Goal: Participate in discussion

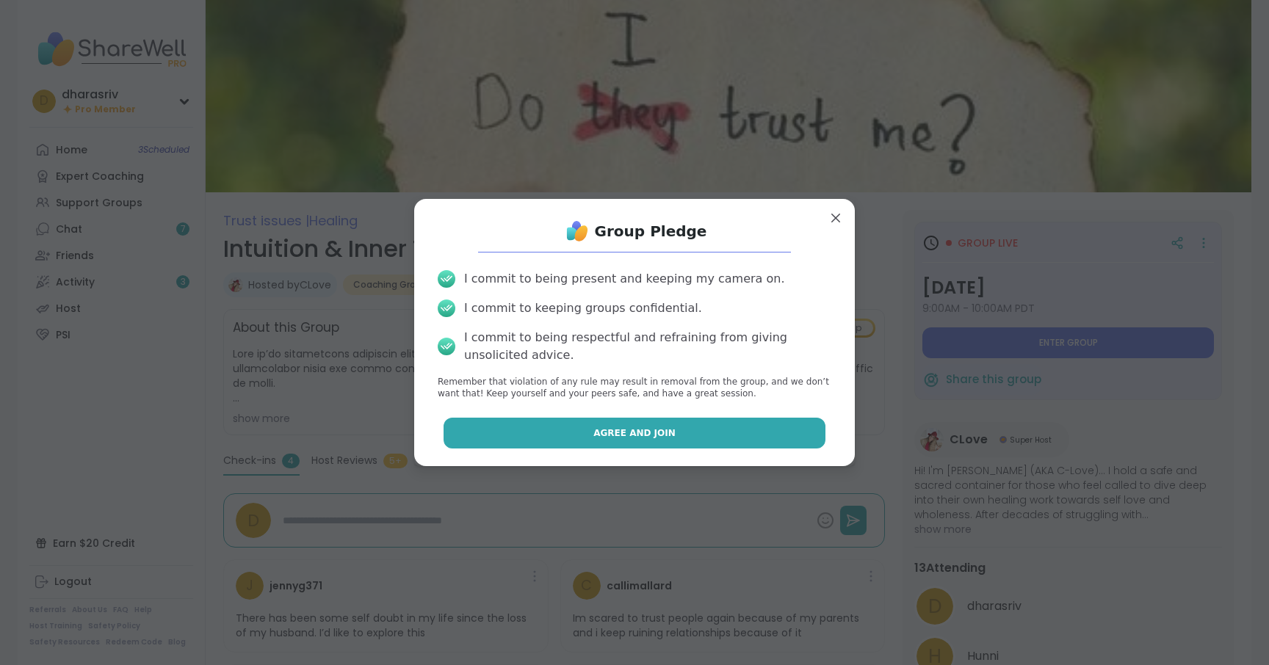
click at [679, 436] on button "Agree and Join" at bounding box center [635, 433] width 383 height 31
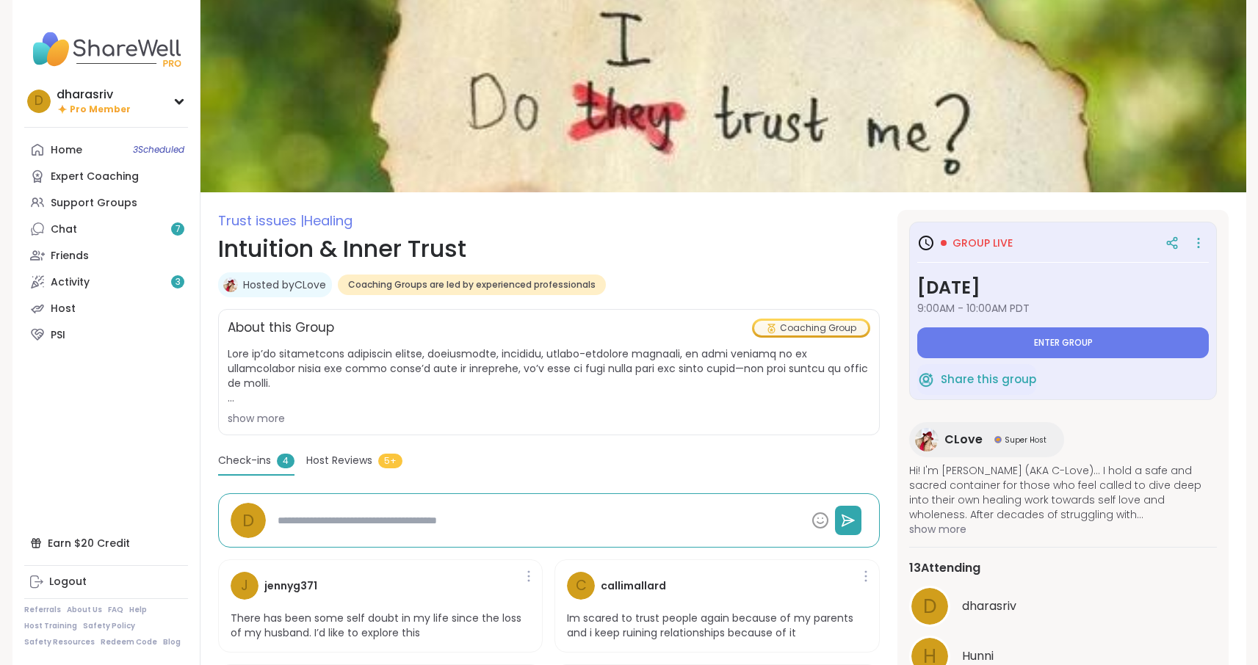
type textarea "*"
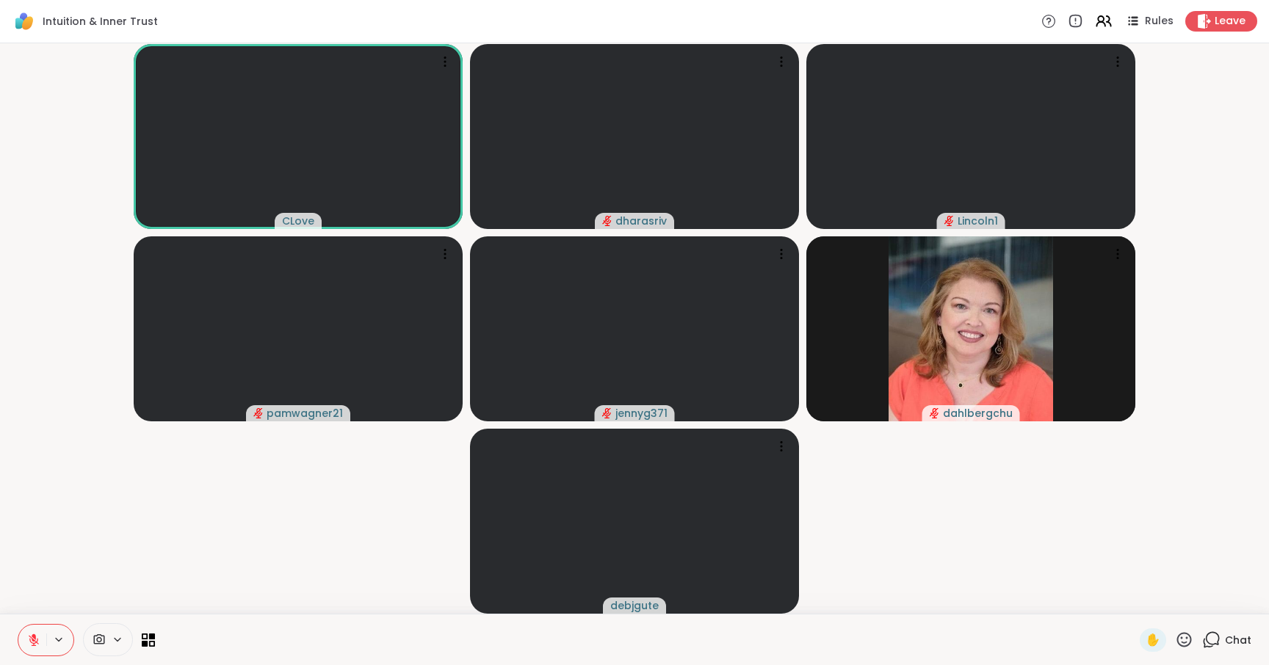
click at [1223, 629] on div "Chat" at bounding box center [1226, 641] width 49 height 24
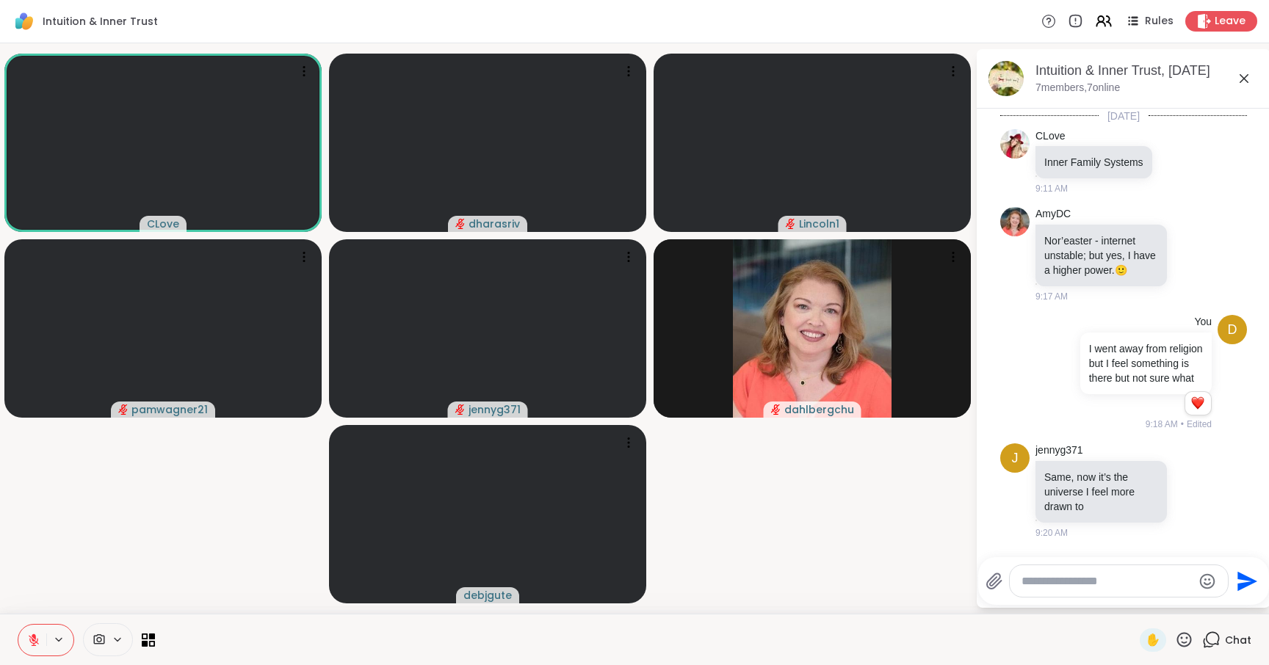
scroll to position [6090, 0]
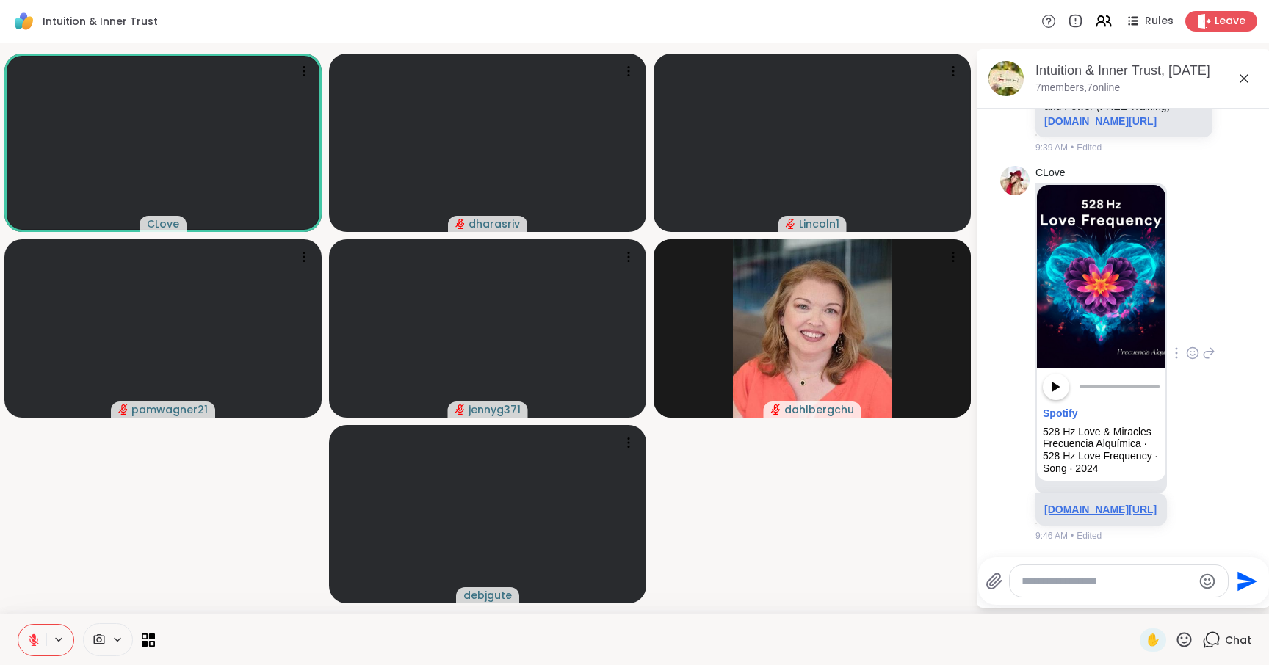
click at [1074, 504] on link "[DOMAIN_NAME][URL]" at bounding box center [1100, 510] width 112 height 12
click at [1116, 127] on link "[DOMAIN_NAME][URL]" at bounding box center [1100, 121] width 112 height 12
click at [1115, 44] on div "3 Keys to Regain Your Power with [PERSON_NAME] Love [PERSON_NAME] aka C-Love" at bounding box center [1145, 38] width 203 height 12
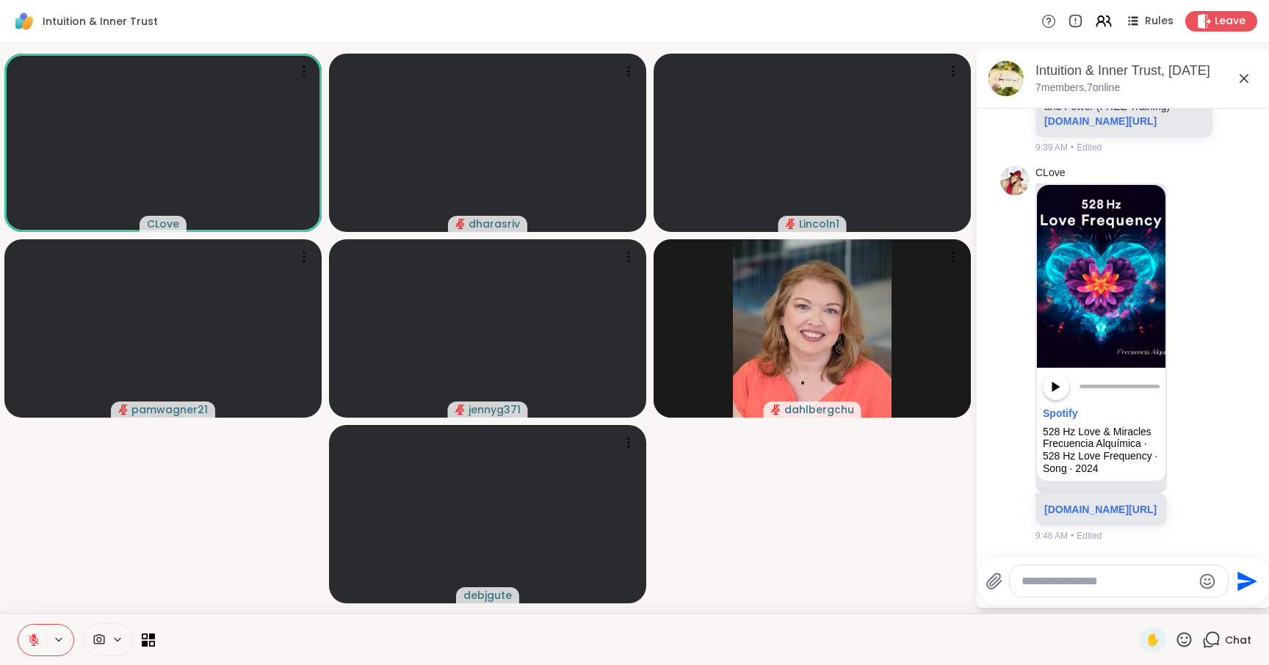
click at [1114, 25] on link "[DOMAIN_NAME]" at bounding box center [1086, 19] width 84 height 12
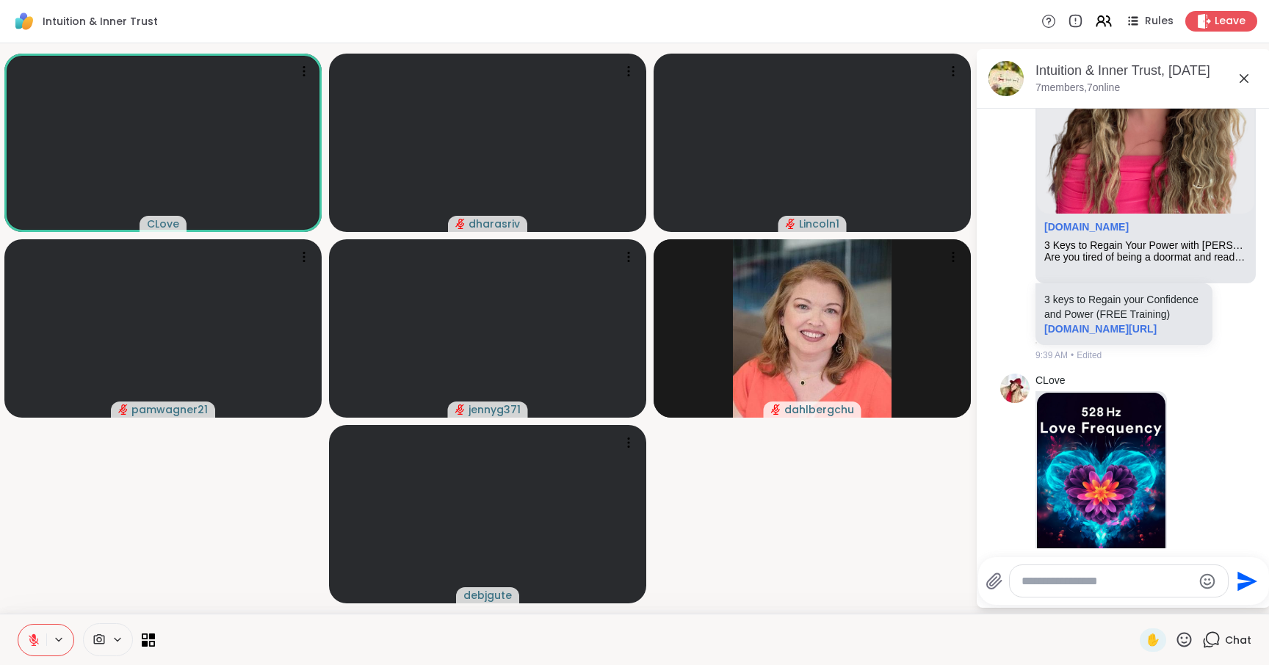
scroll to position [5281, 0]
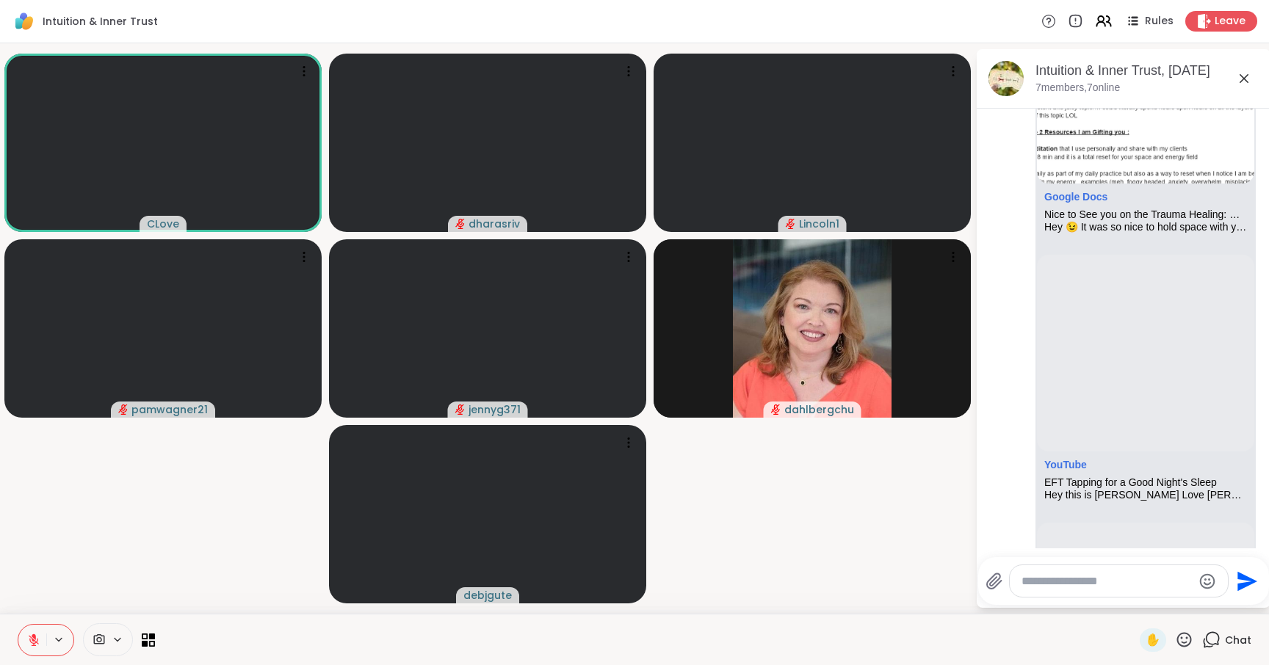
scroll to position [2612, 0]
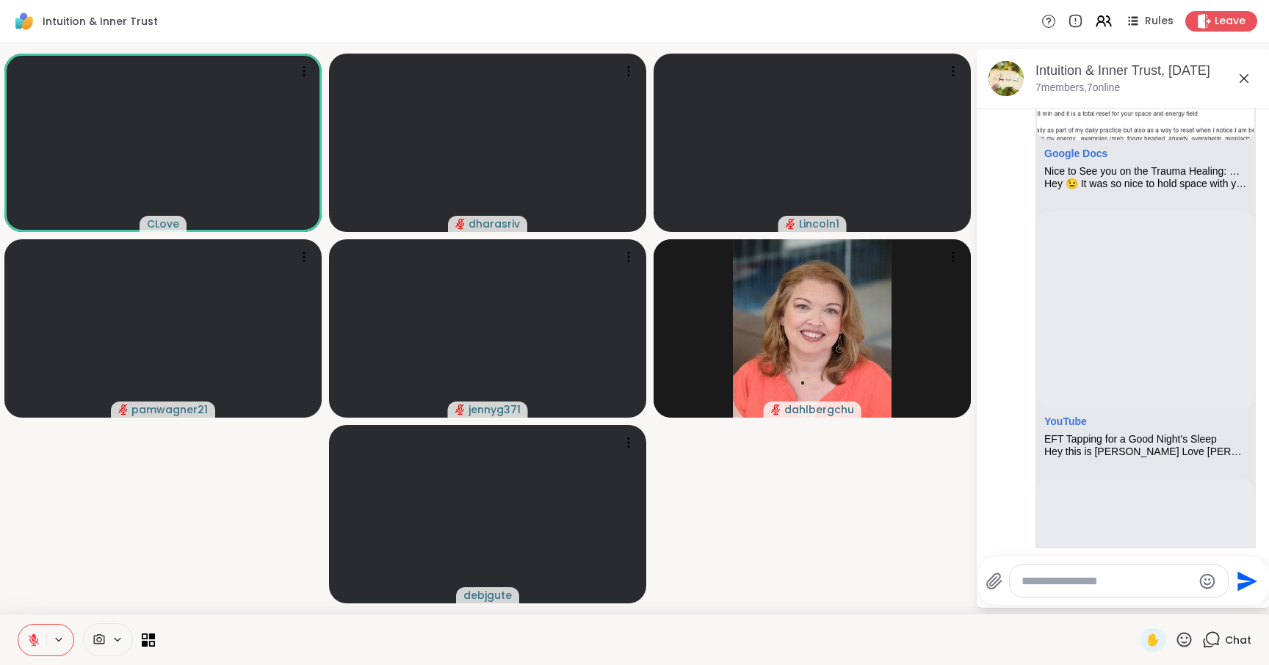
click at [1129, 434] on div "YouTube" at bounding box center [1145, 425] width 203 height 18
click at [1070, 427] on link "YouTube" at bounding box center [1065, 422] width 43 height 12
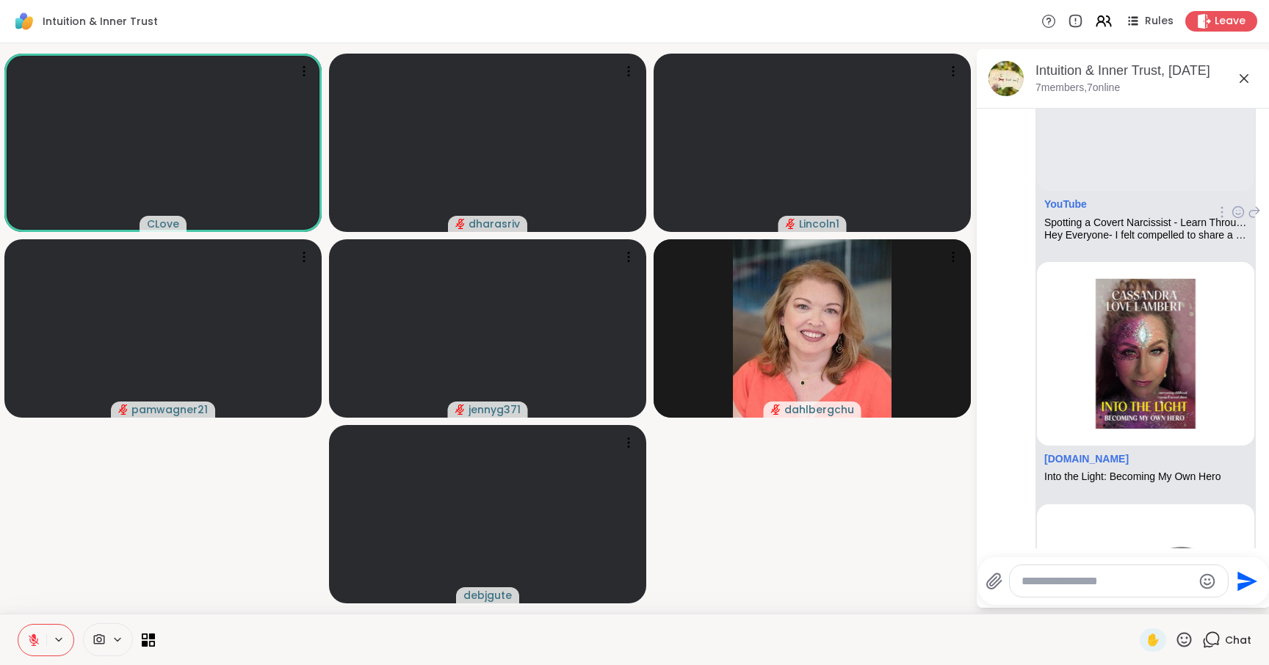
scroll to position [3391, 0]
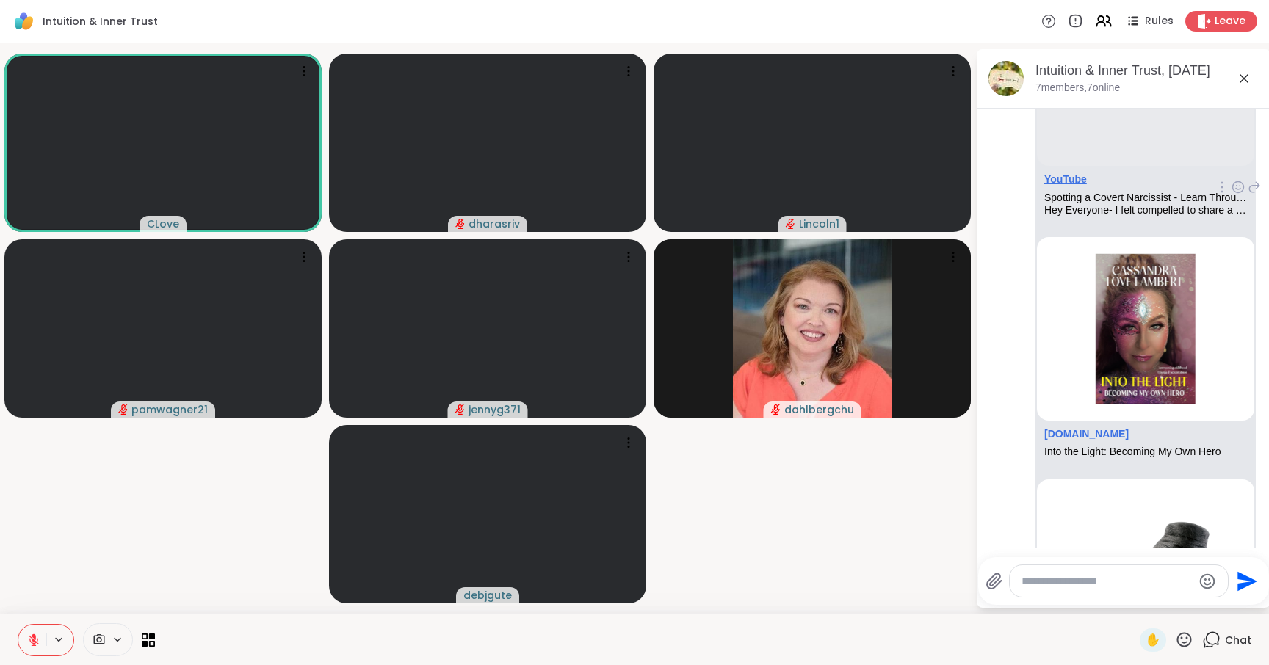
click at [1070, 185] on link "YouTube" at bounding box center [1065, 179] width 43 height 12
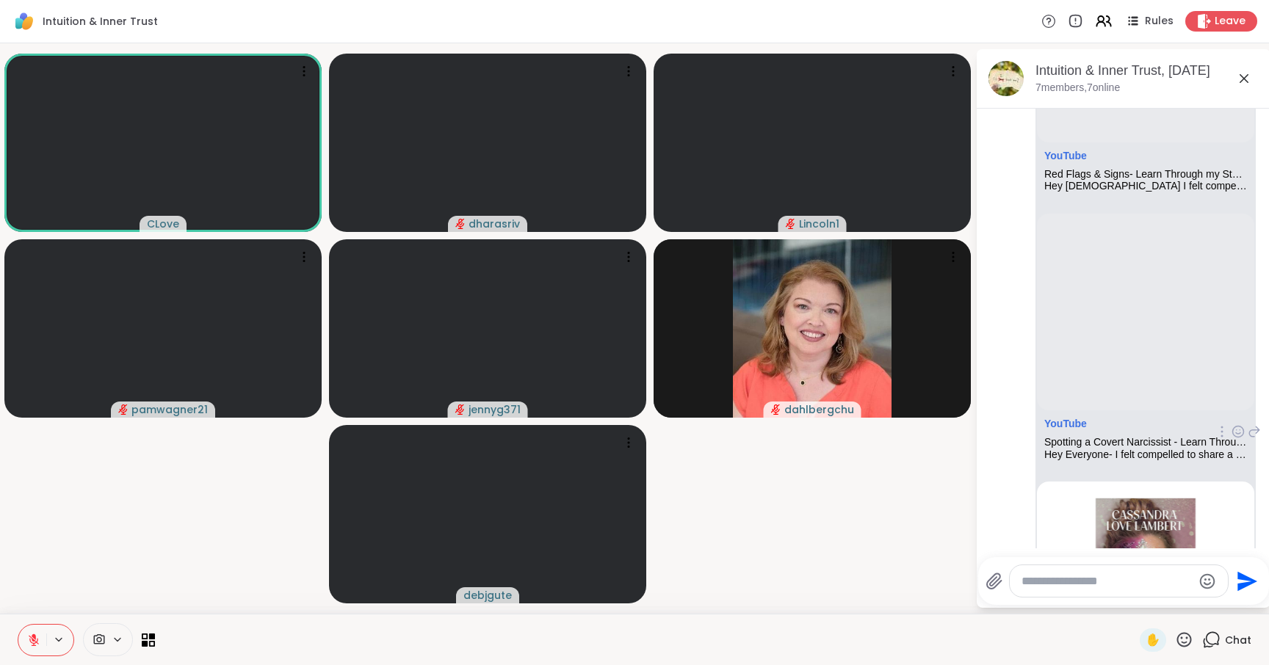
scroll to position [2985, 0]
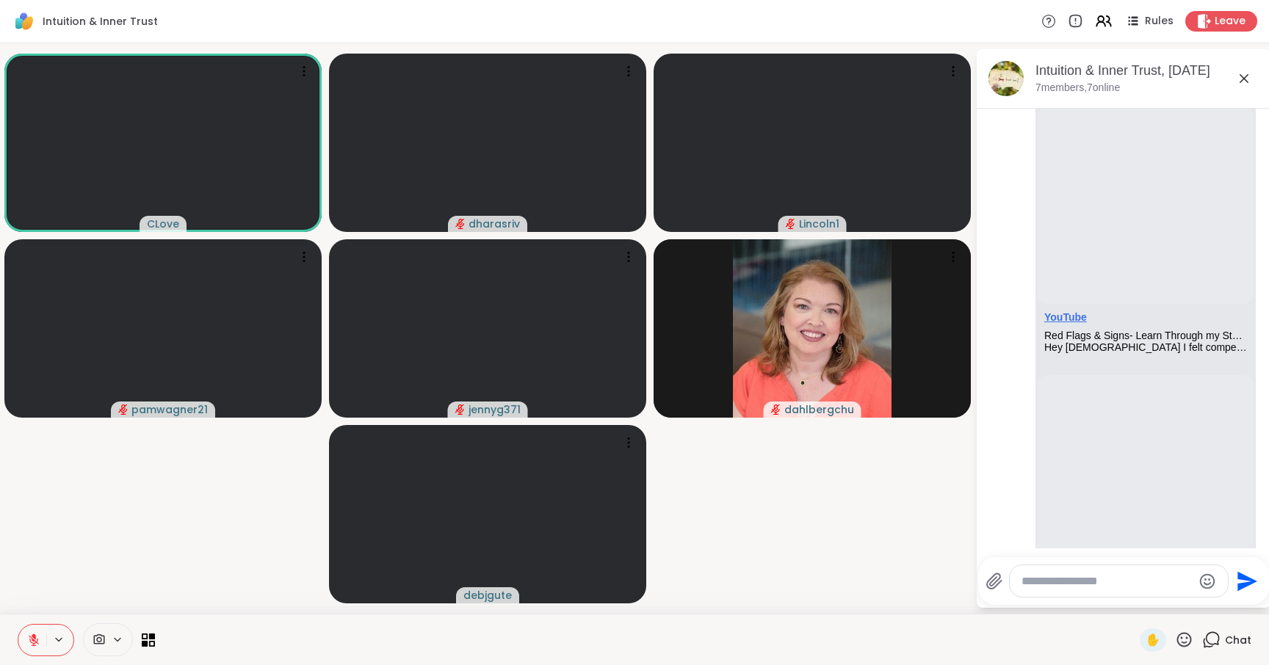
click at [1064, 323] on link "YouTube" at bounding box center [1065, 317] width 43 height 12
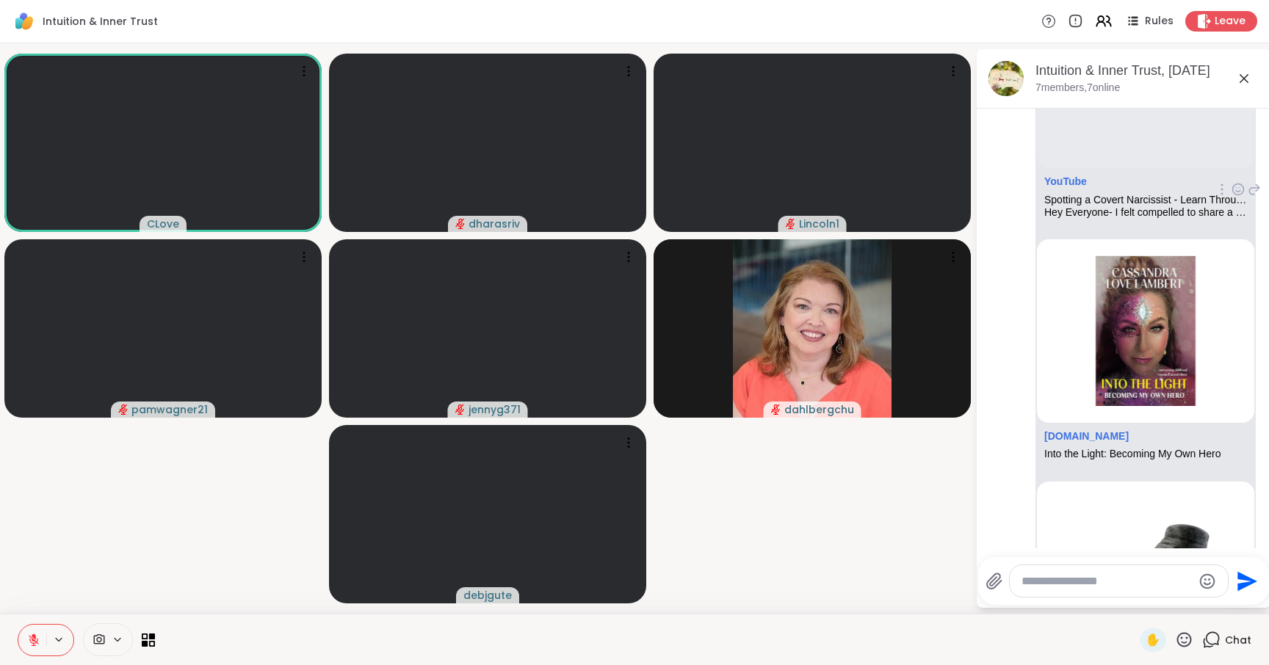
scroll to position [3407, 0]
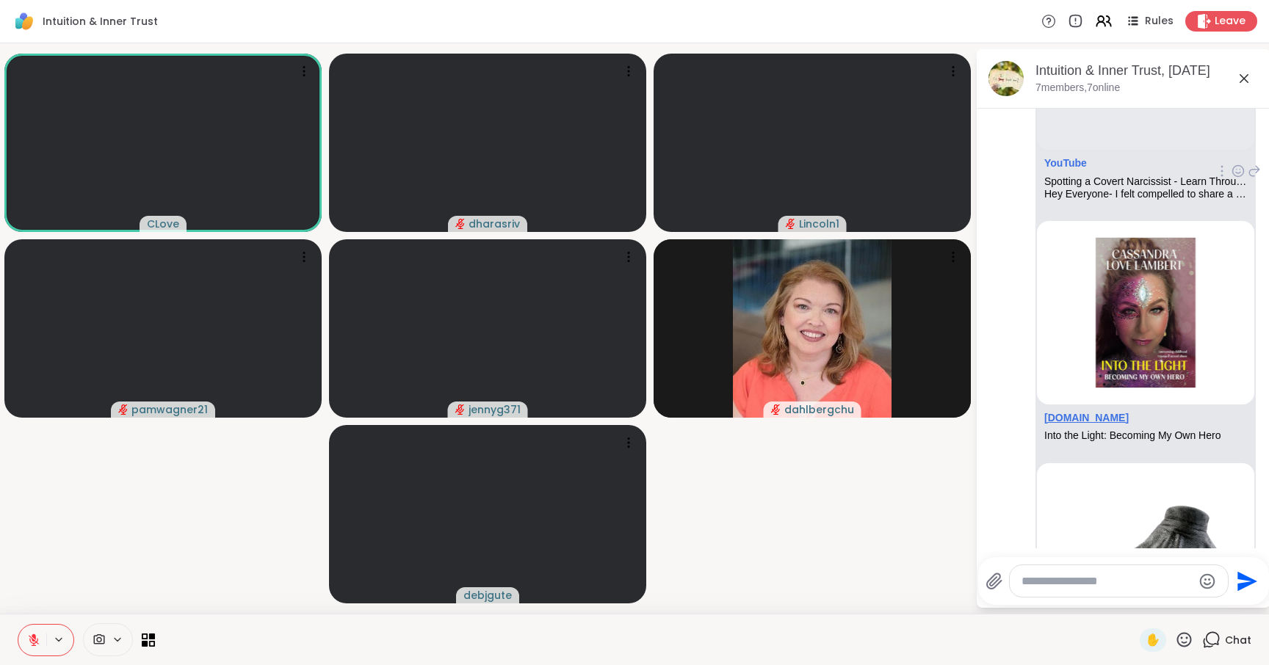
click at [1091, 424] on link "[DOMAIN_NAME]" at bounding box center [1086, 418] width 84 height 12
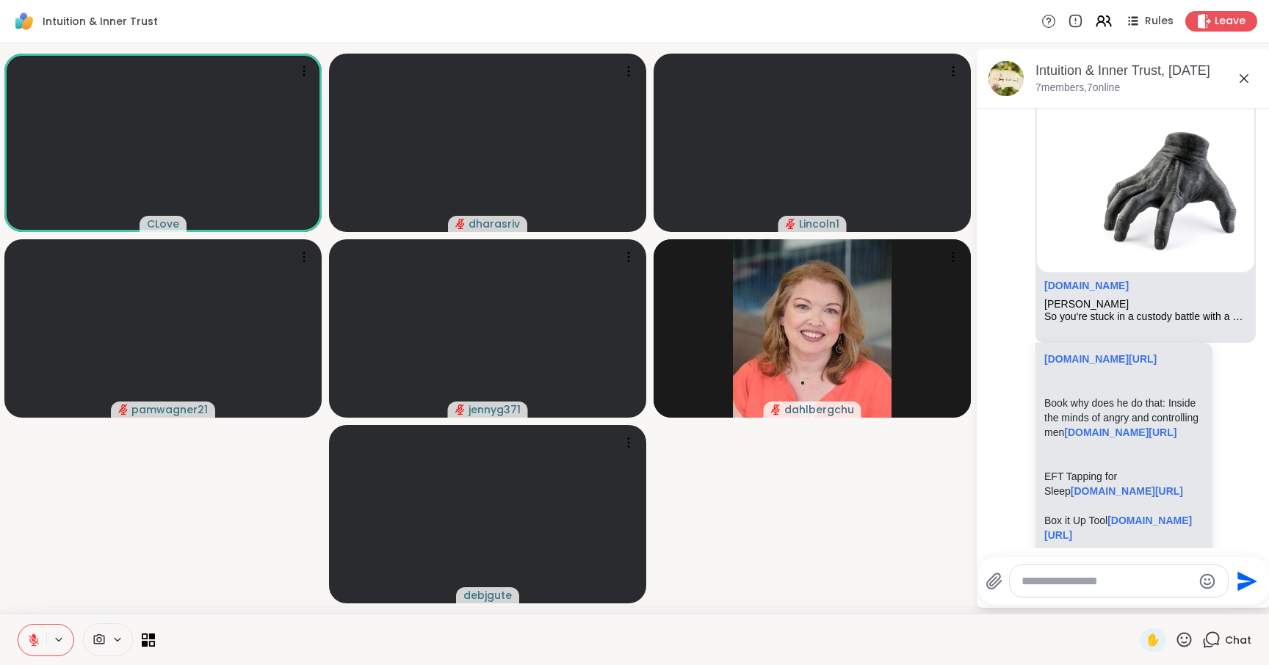
scroll to position [3797, 0]
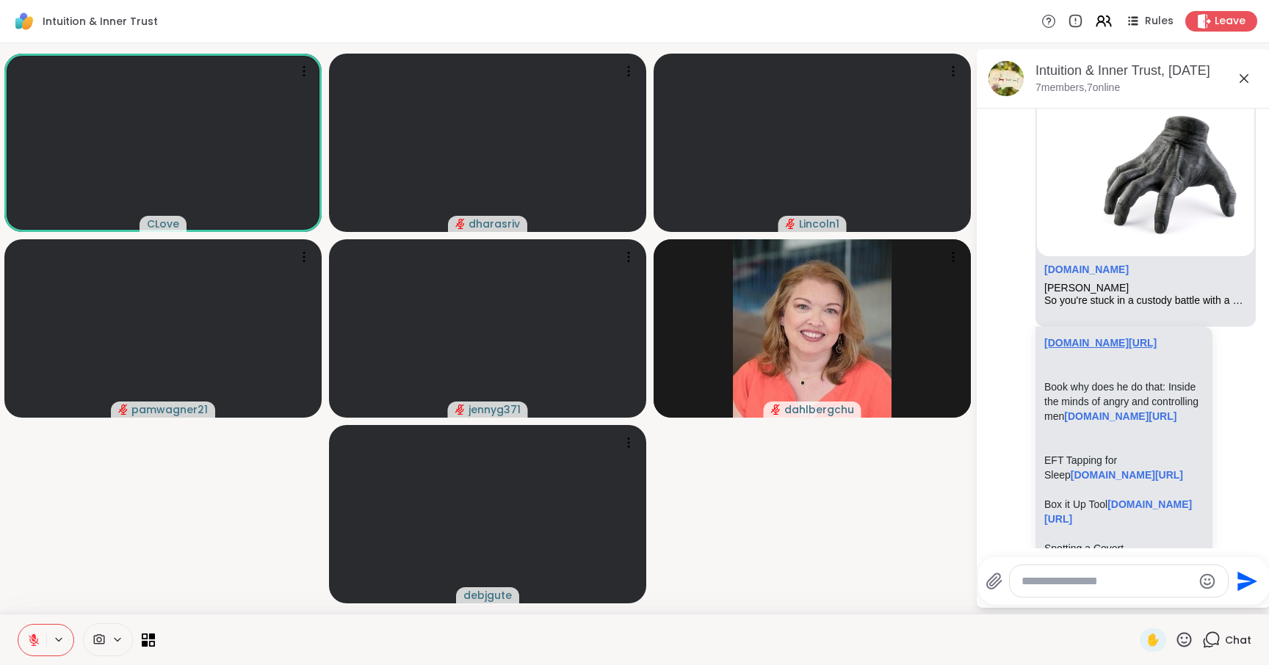
click at [1118, 349] on link "[DOMAIN_NAME][URL]" at bounding box center [1100, 343] width 112 height 12
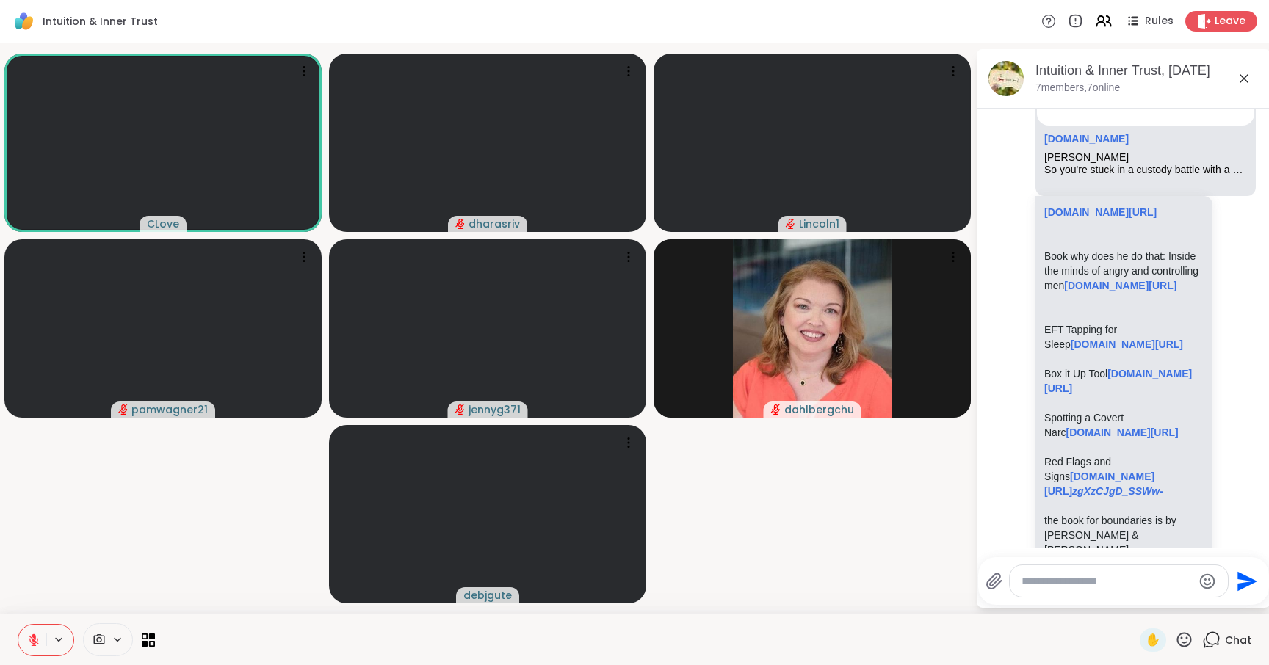
scroll to position [4120, 0]
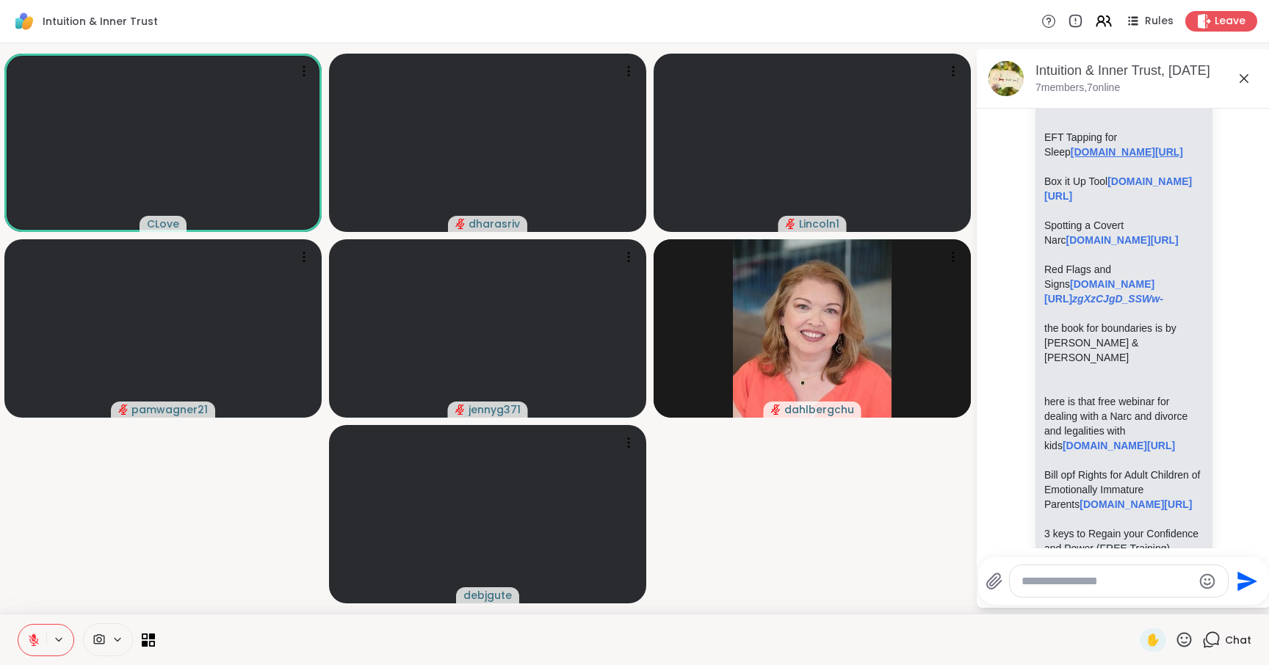
click at [1089, 158] on link "[DOMAIN_NAME][URL]​​" at bounding box center [1127, 152] width 112 height 12
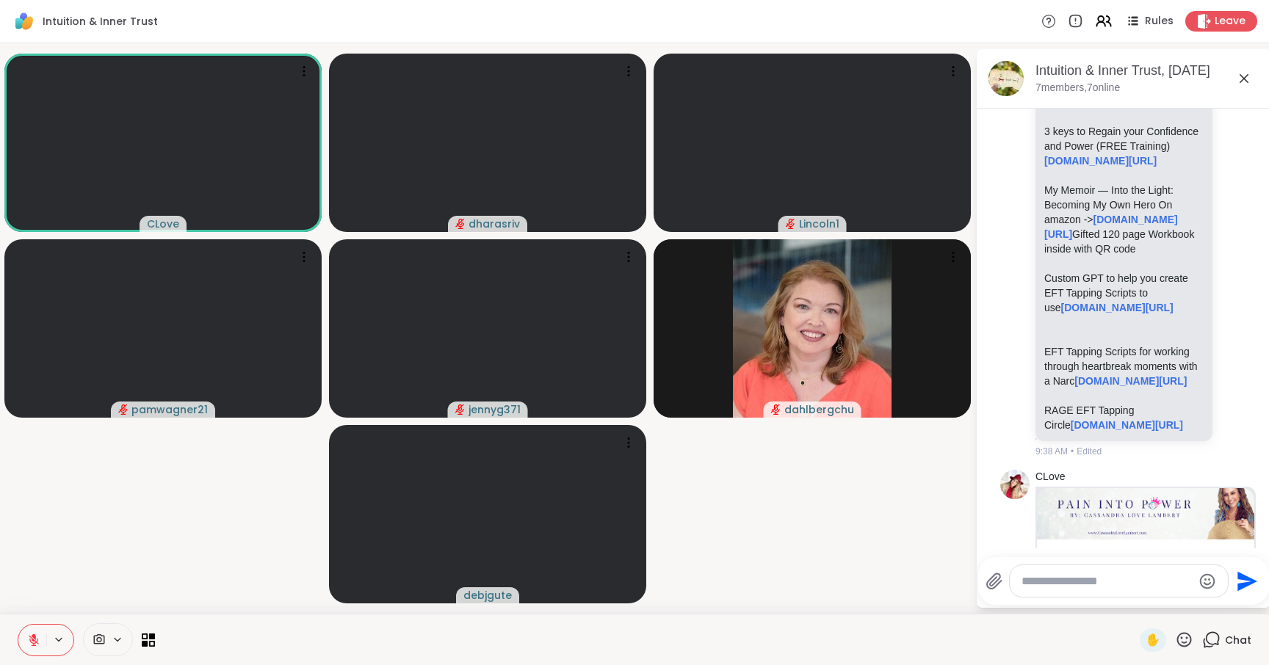
scroll to position [4534, 0]
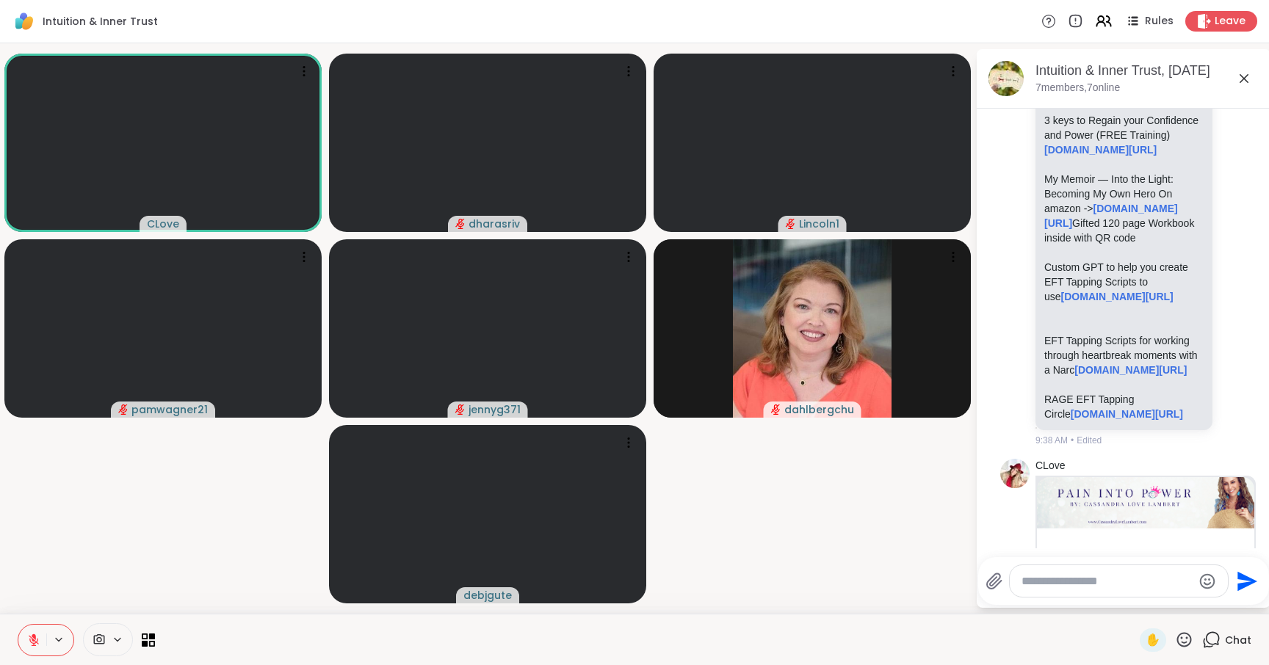
click at [1130, 97] on link "[DOMAIN_NAME][URL]" at bounding box center [1136, 91] width 112 height 12
click at [1075, 157] on p "3 keys to Regain your Confidence and Power (FREE Training) [DOMAIN_NAME][URL]" at bounding box center [1123, 135] width 159 height 44
click at [1080, 156] on link "[DOMAIN_NAME][URL]" at bounding box center [1100, 150] width 112 height 12
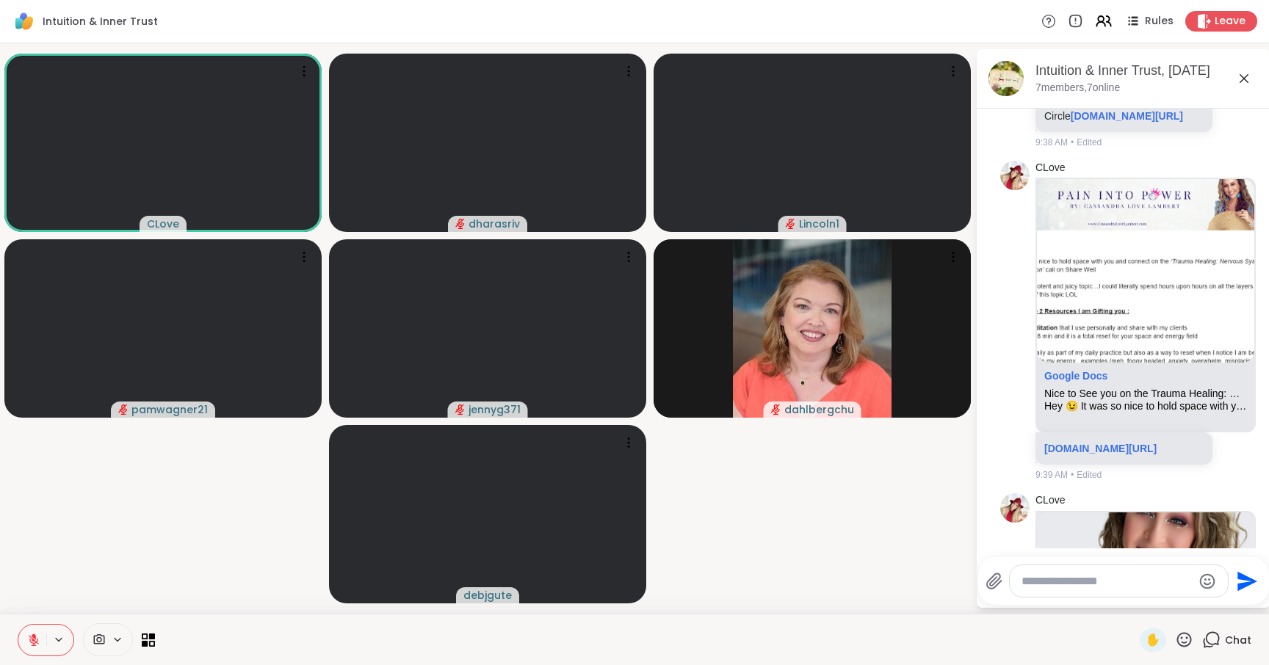
scroll to position [4843, 0]
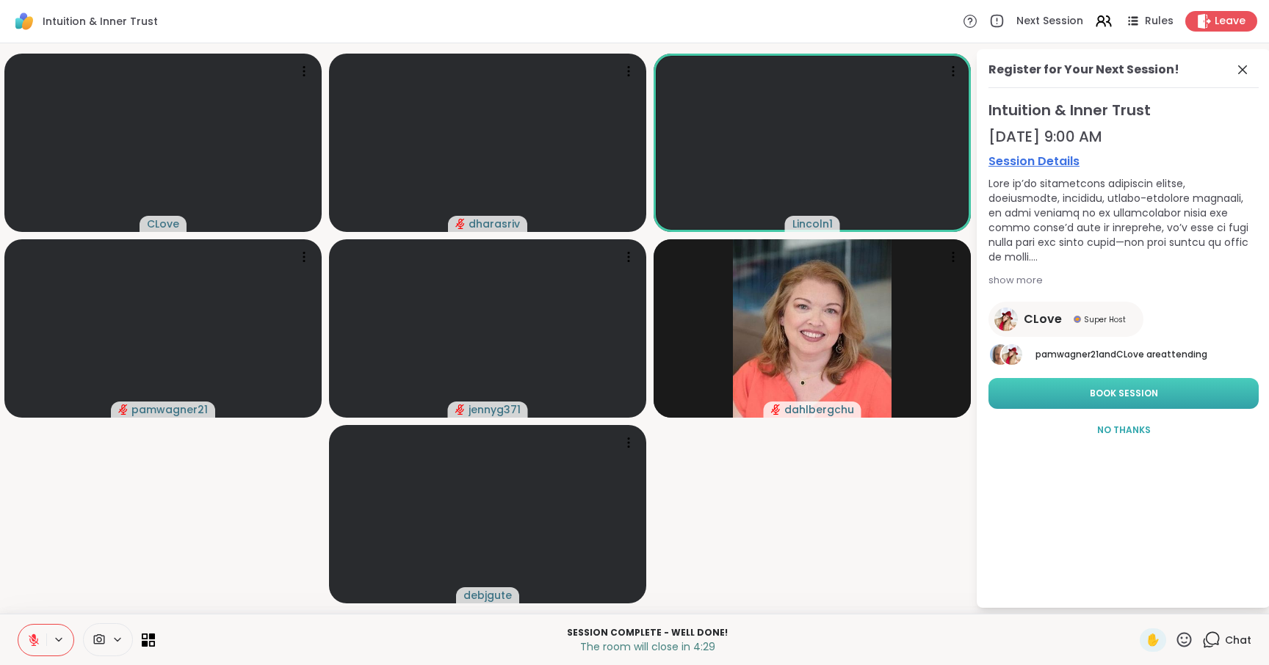
click at [1155, 384] on button "Book Session" at bounding box center [1124, 393] width 270 height 31
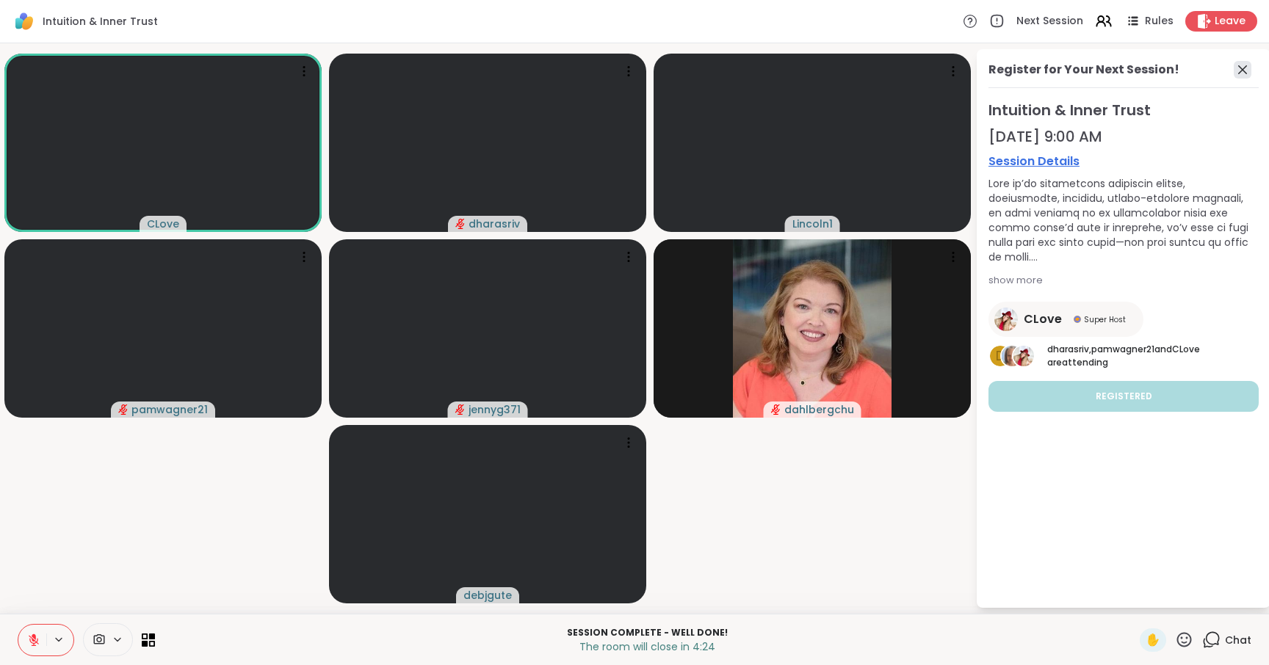
click at [1250, 72] on icon at bounding box center [1243, 70] width 18 height 18
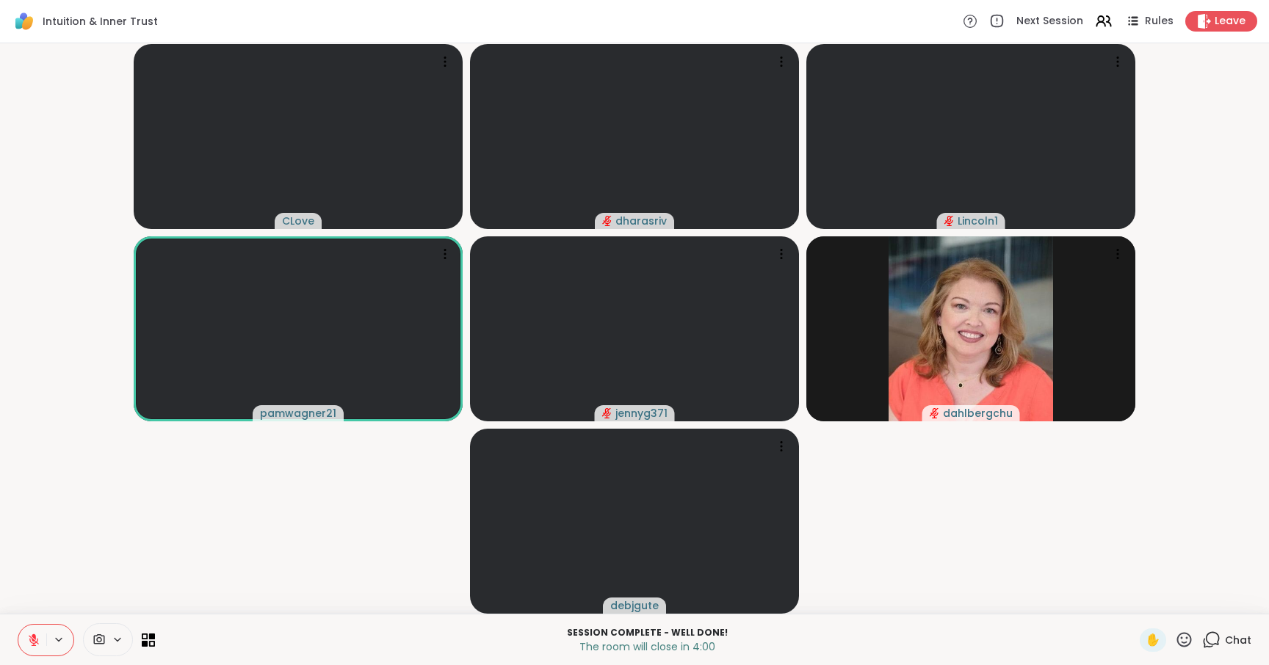
click at [39, 643] on icon at bounding box center [33, 640] width 13 height 13
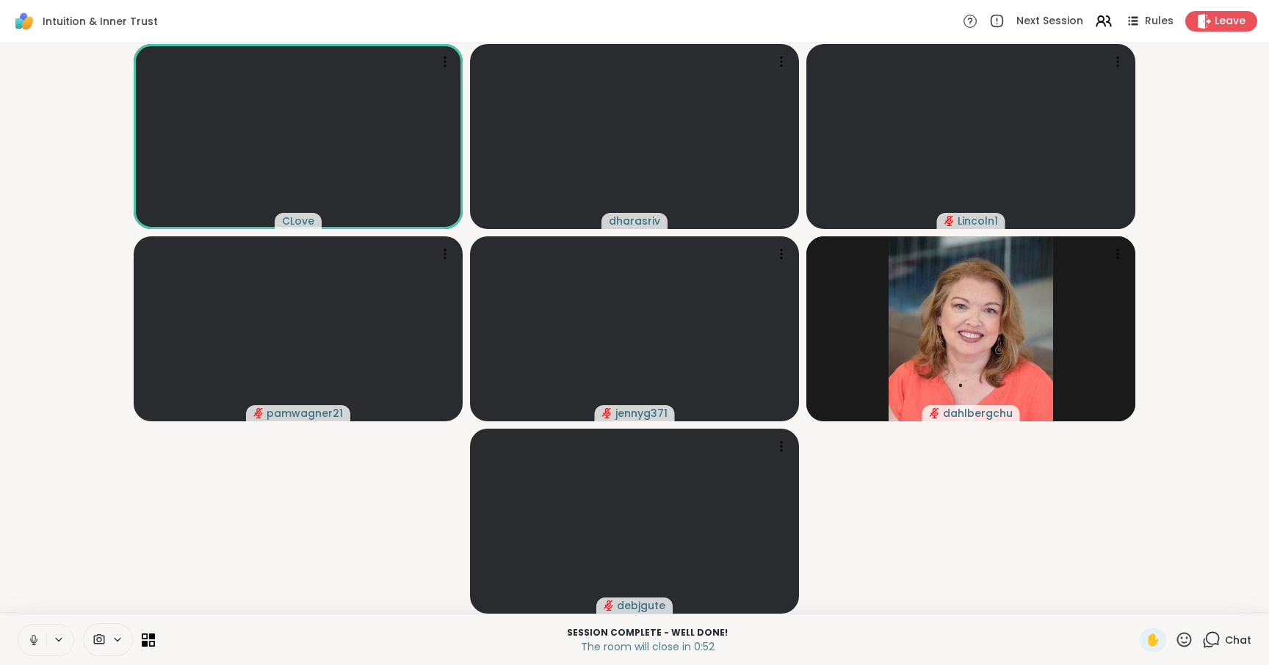
click at [25, 645] on button at bounding box center [32, 640] width 28 height 31
click at [1202, 642] on icon at bounding box center [1211, 640] width 18 height 18
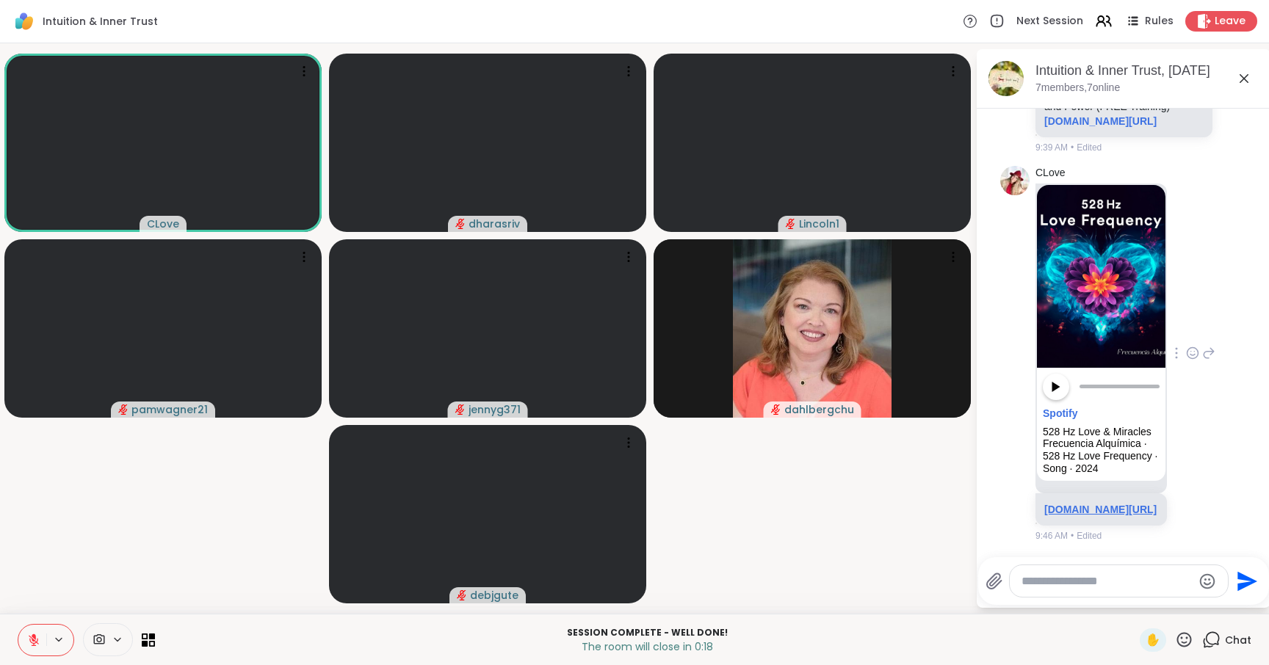
scroll to position [6268, 0]
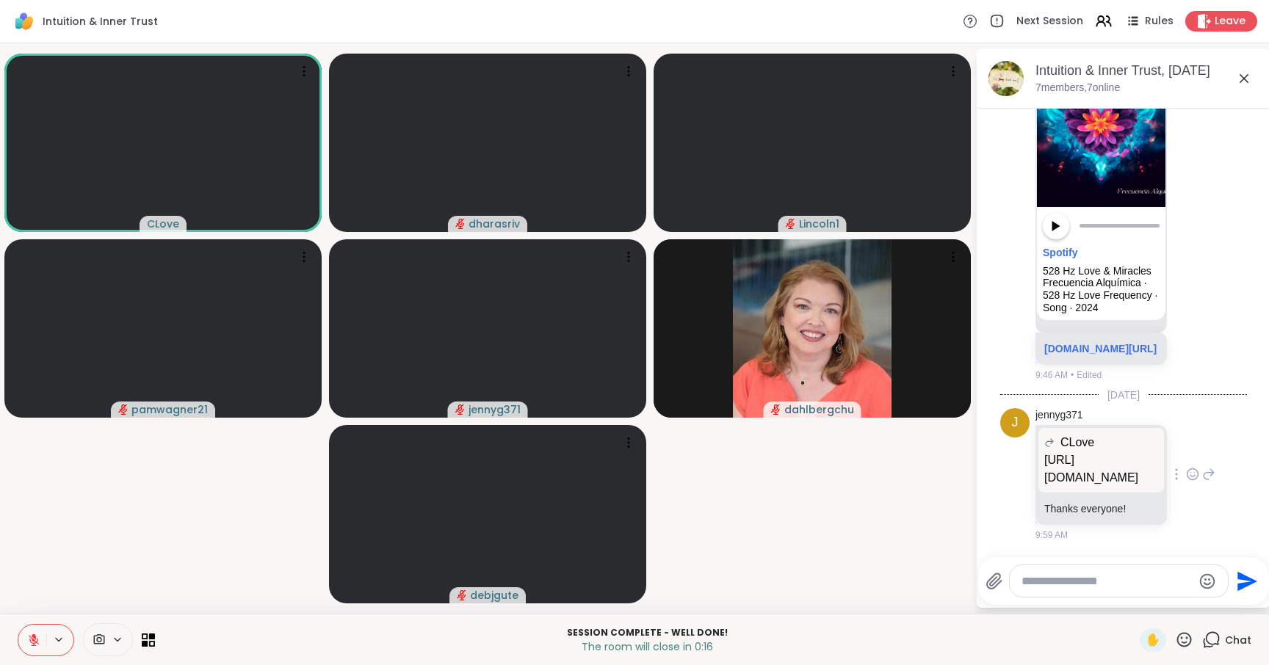
click at [1091, 460] on p "[URL][DOMAIN_NAME]" at bounding box center [1101, 469] width 114 height 35
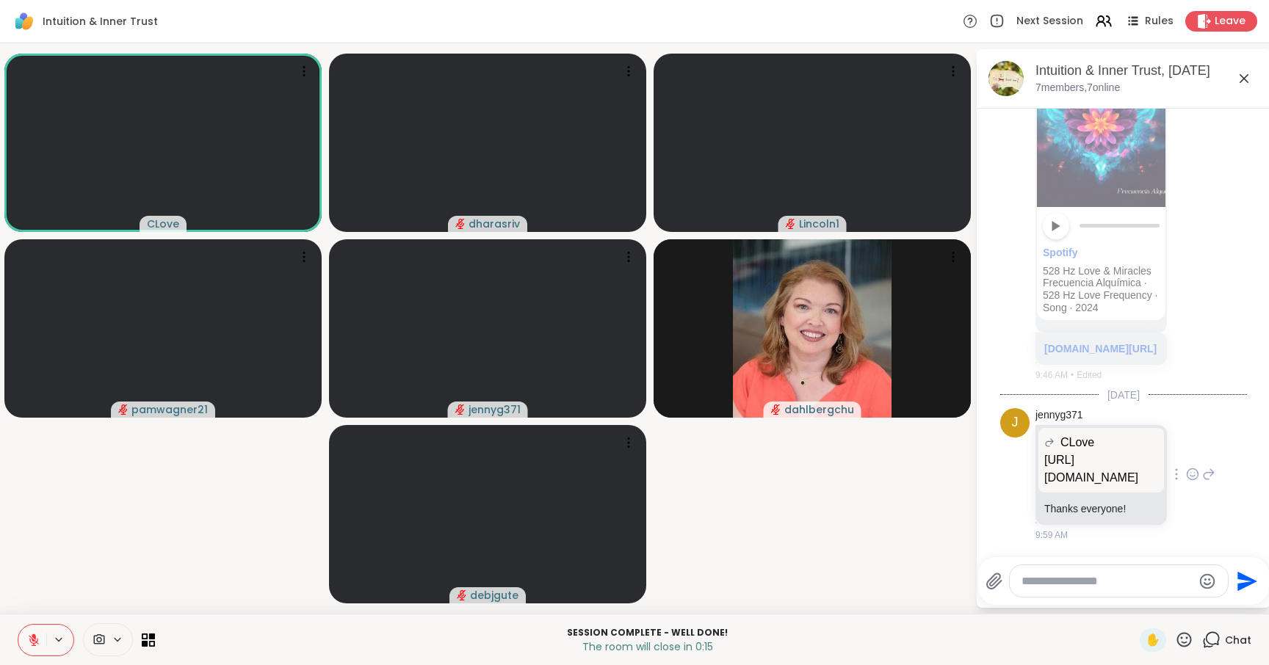
scroll to position [6074, 0]
